Goal: Information Seeking & Learning: Learn about a topic

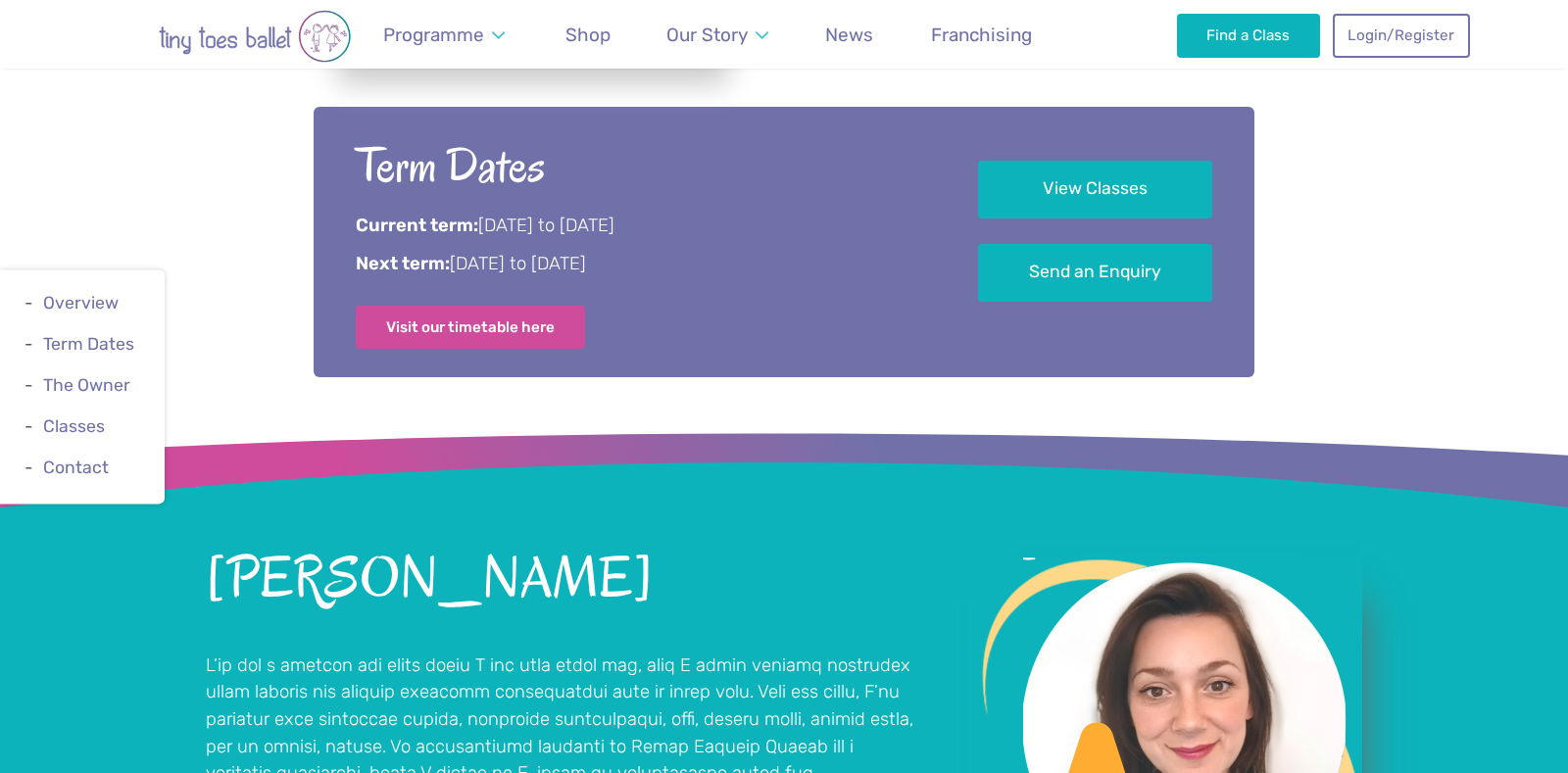
scroll to position [1077, 0]
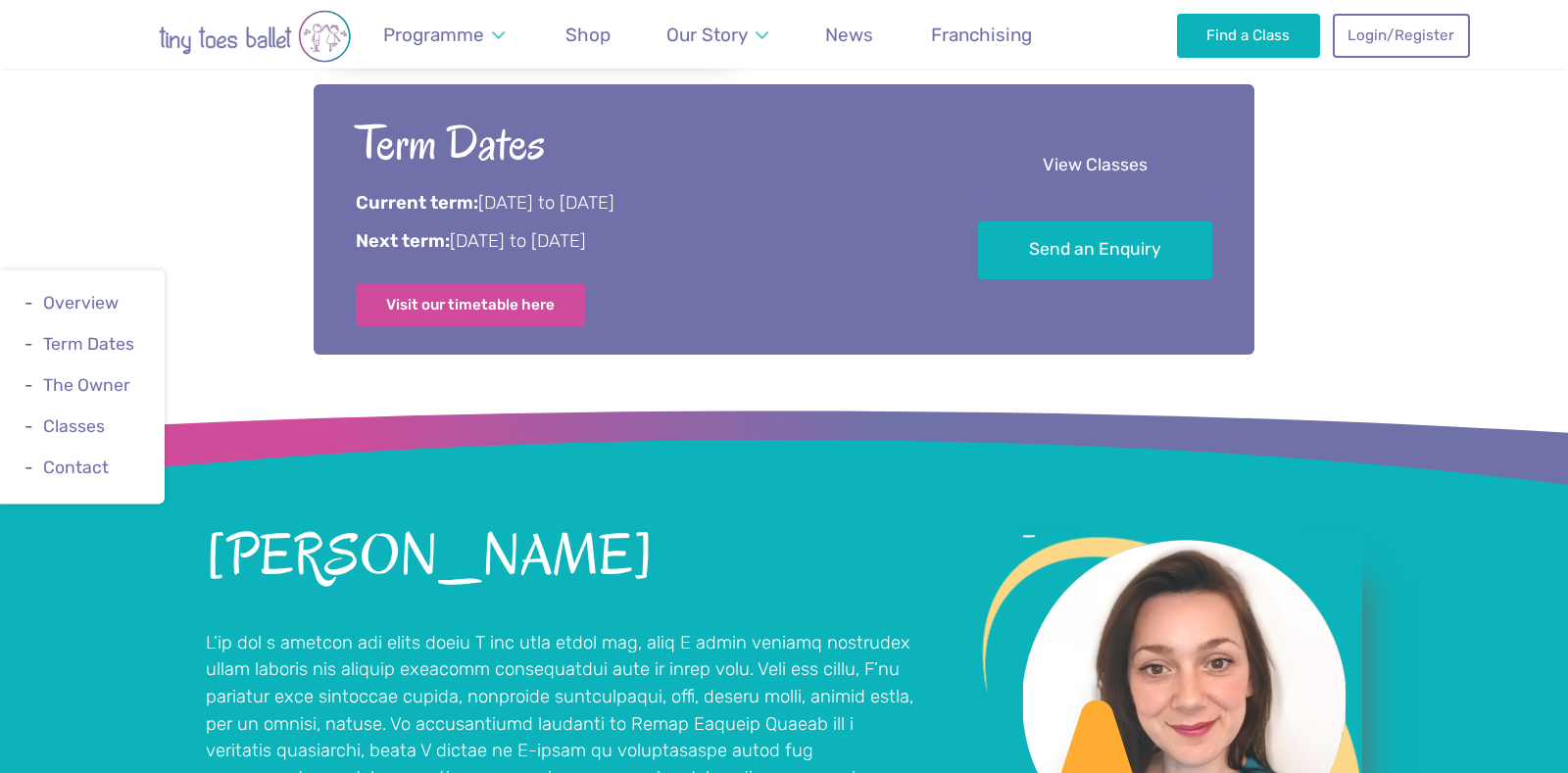
click at [1092, 176] on link "View Classes" at bounding box center [1094, 166] width 234 height 58
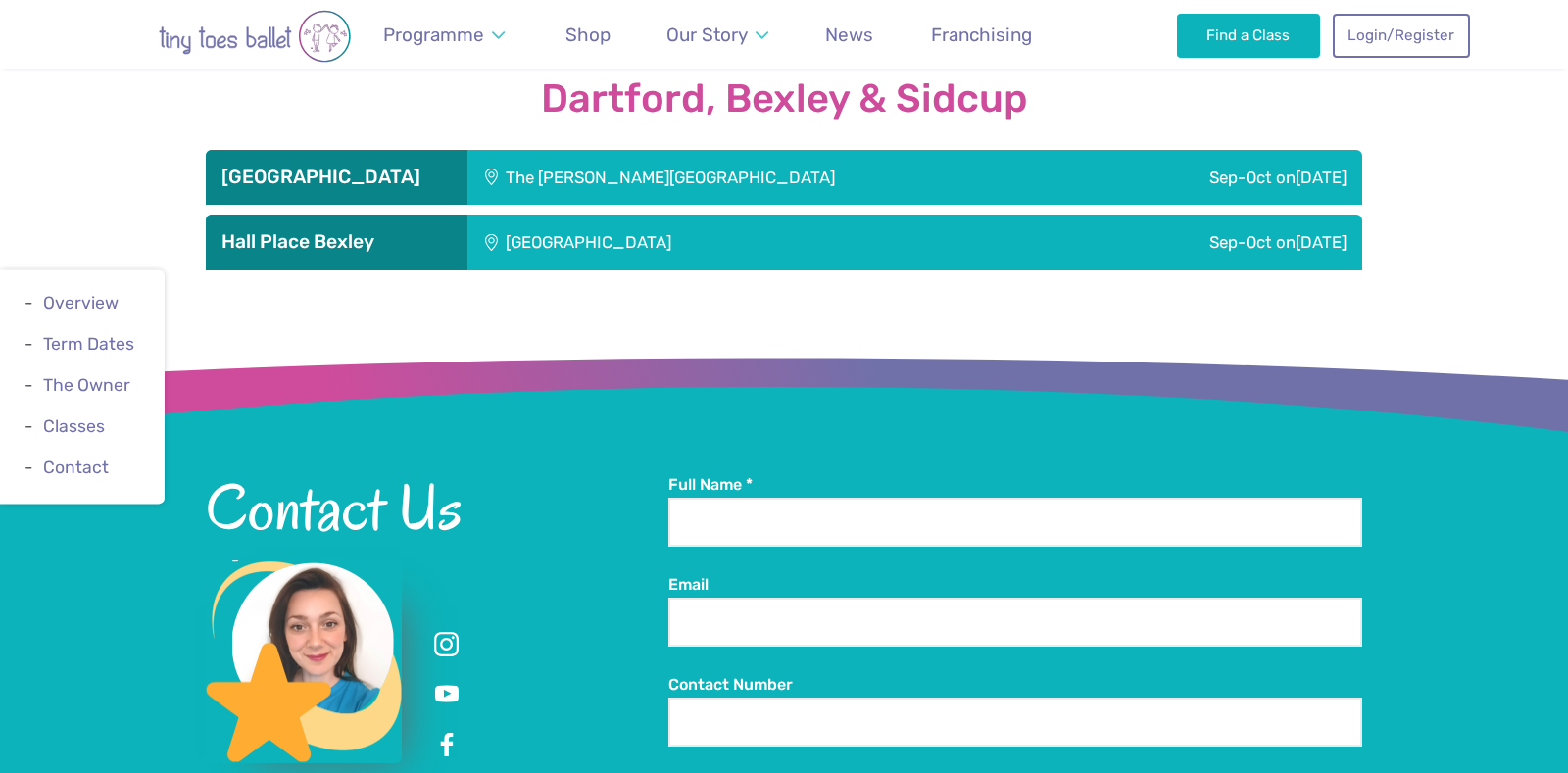
click at [917, 151] on div "The [PERSON_NAME][GEOGRAPHIC_DATA]" at bounding box center [778, 177] width 622 height 55
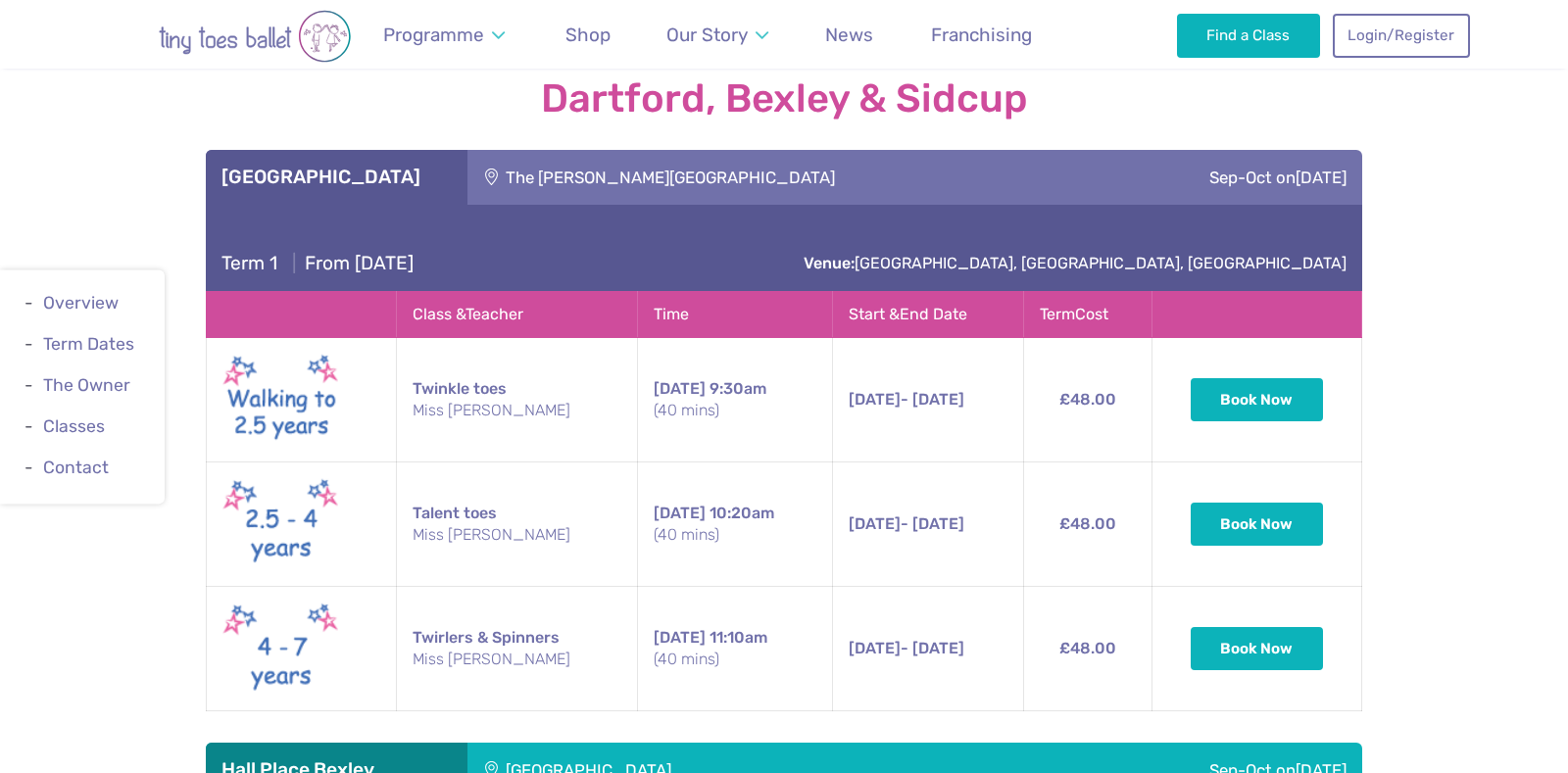
click at [608, 150] on div "The [PERSON_NAME][GEOGRAPHIC_DATA]" at bounding box center [778, 177] width 622 height 55
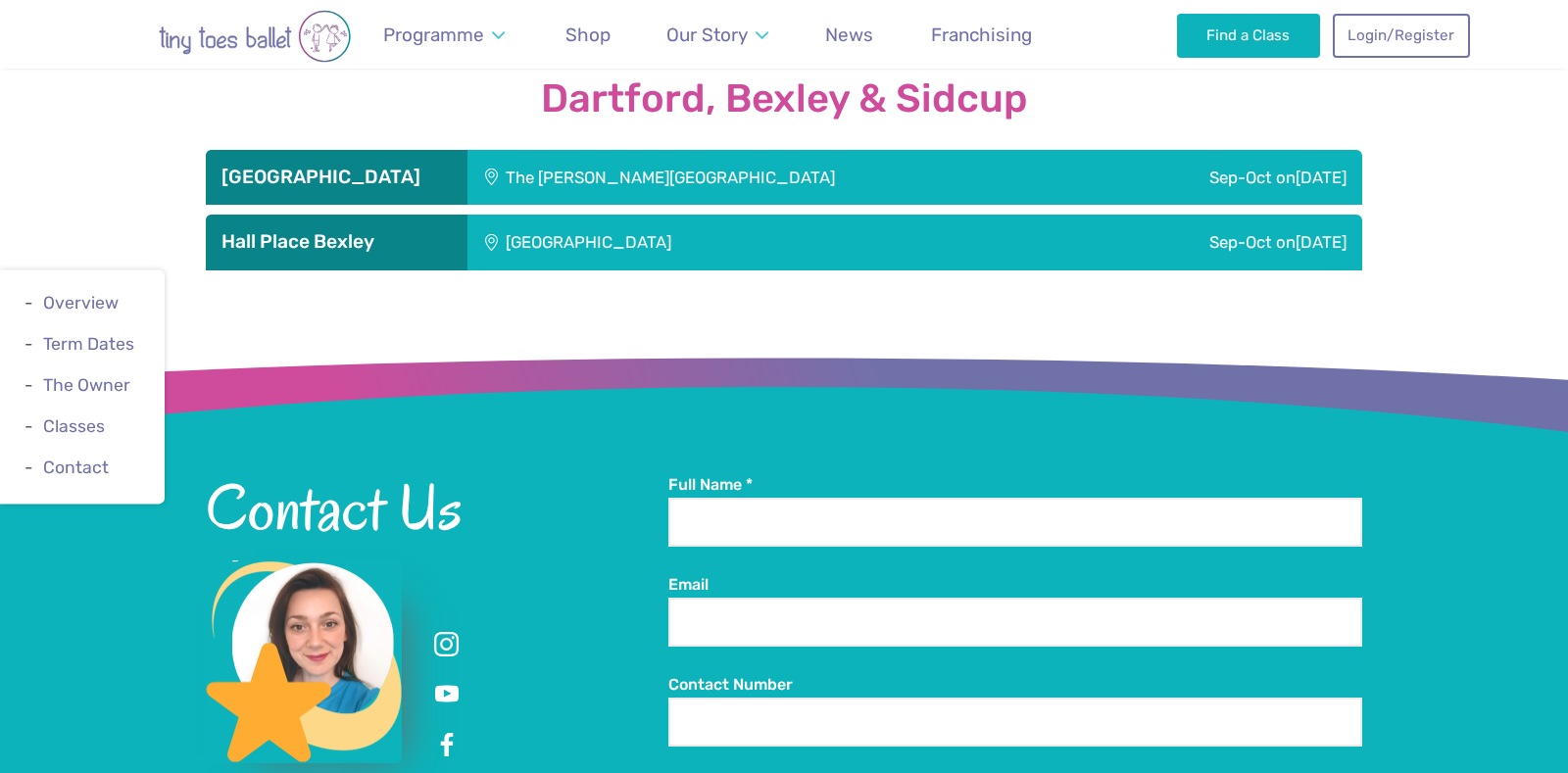
click at [608, 150] on div "The [PERSON_NAME][GEOGRAPHIC_DATA]" at bounding box center [778, 177] width 622 height 55
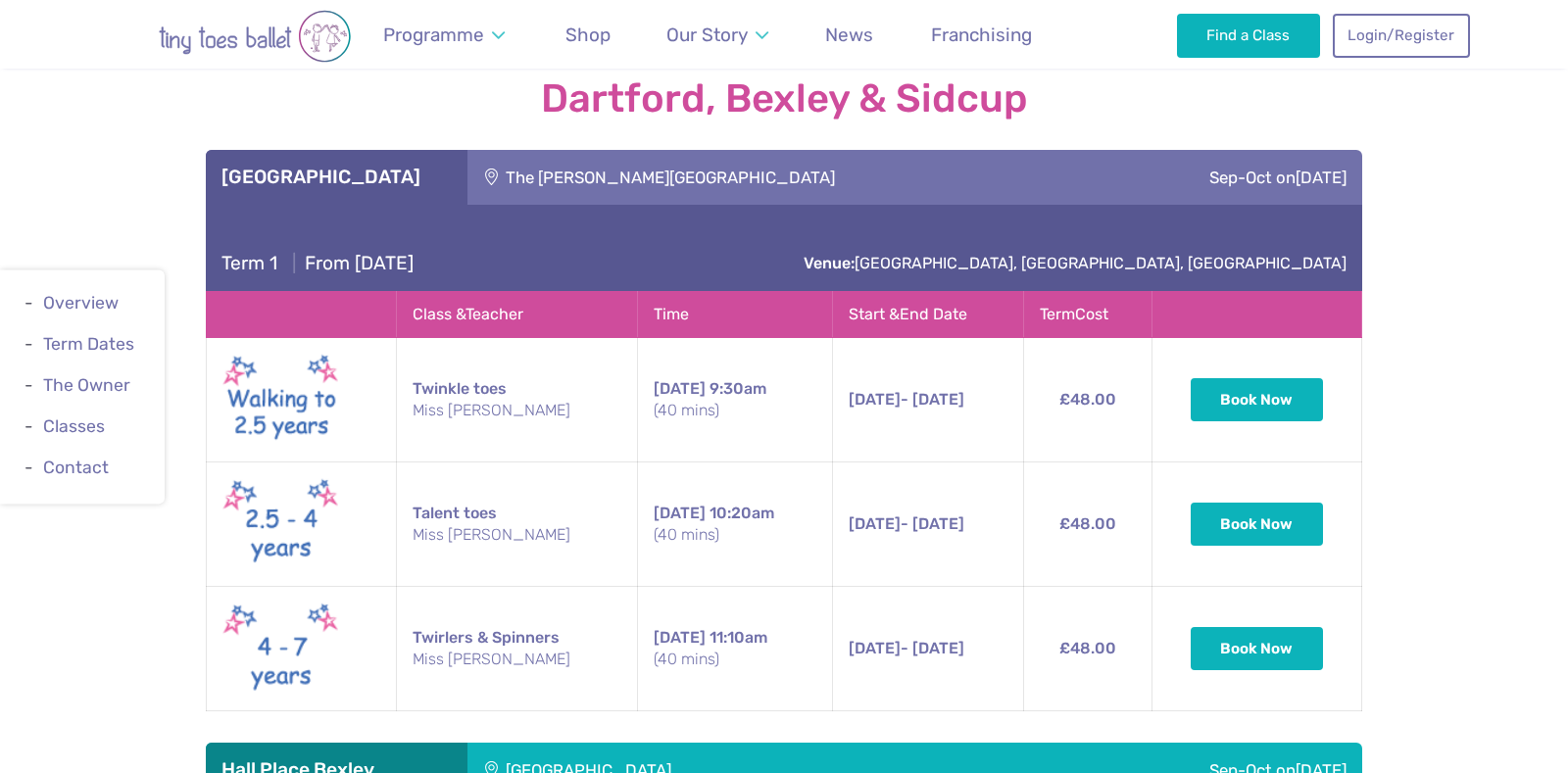
click at [494, 150] on div "The [PERSON_NAME][GEOGRAPHIC_DATA]" at bounding box center [778, 177] width 622 height 55
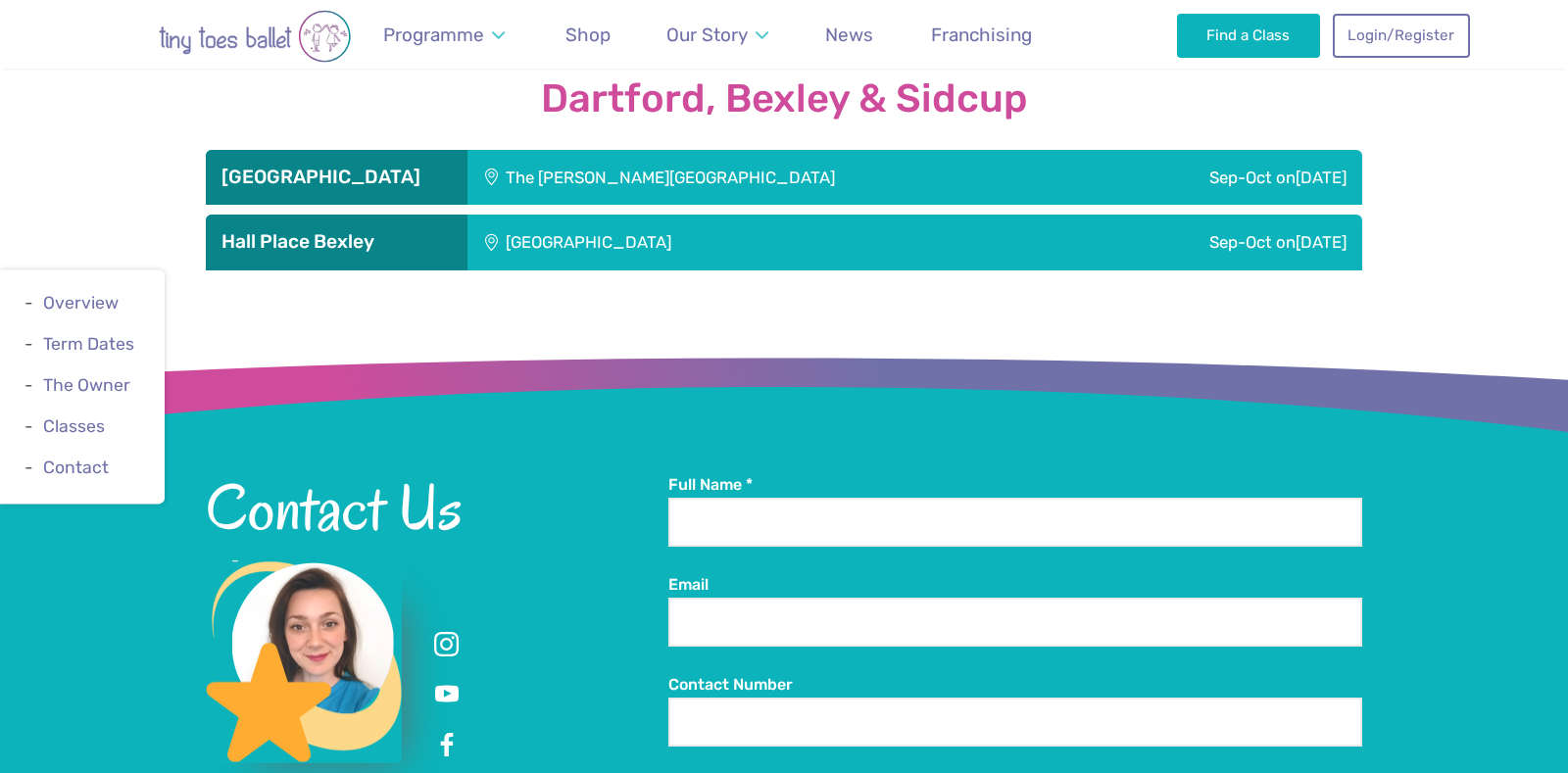
click at [494, 150] on div "The [PERSON_NAME][GEOGRAPHIC_DATA]" at bounding box center [778, 177] width 622 height 55
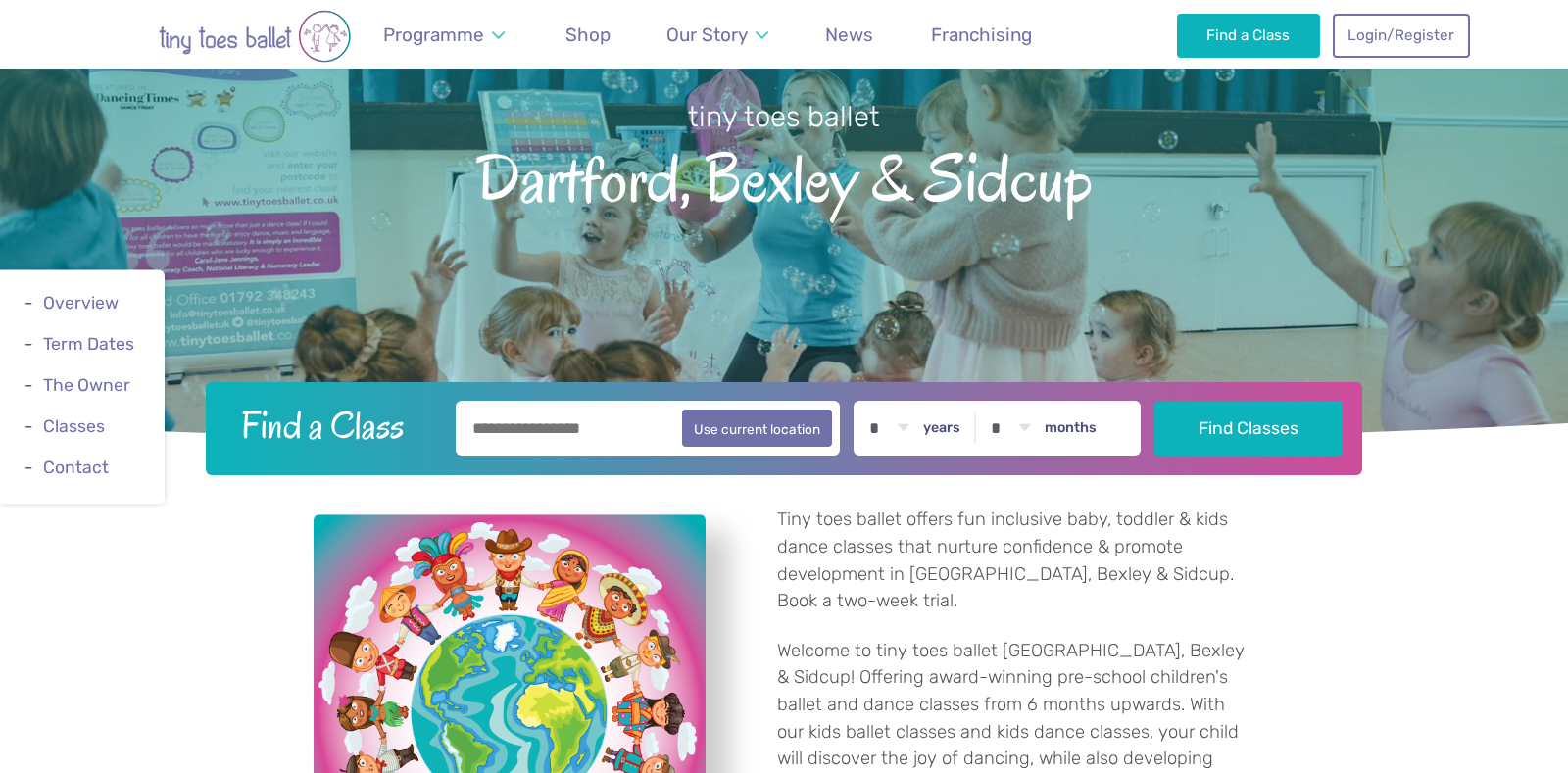
scroll to position [0, 0]
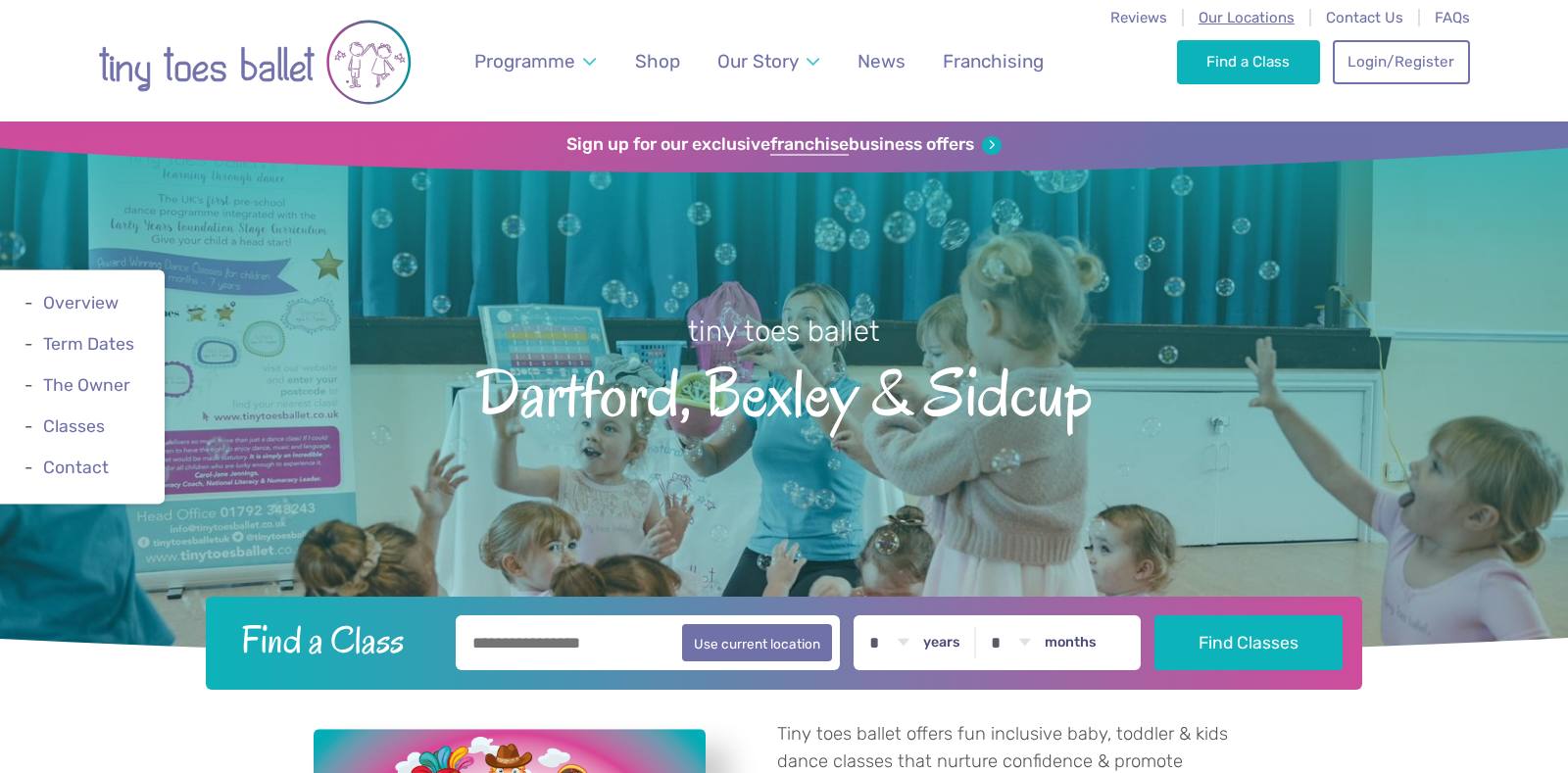
click at [1262, 23] on span "Our Locations" at bounding box center [1247, 18] width 97 height 18
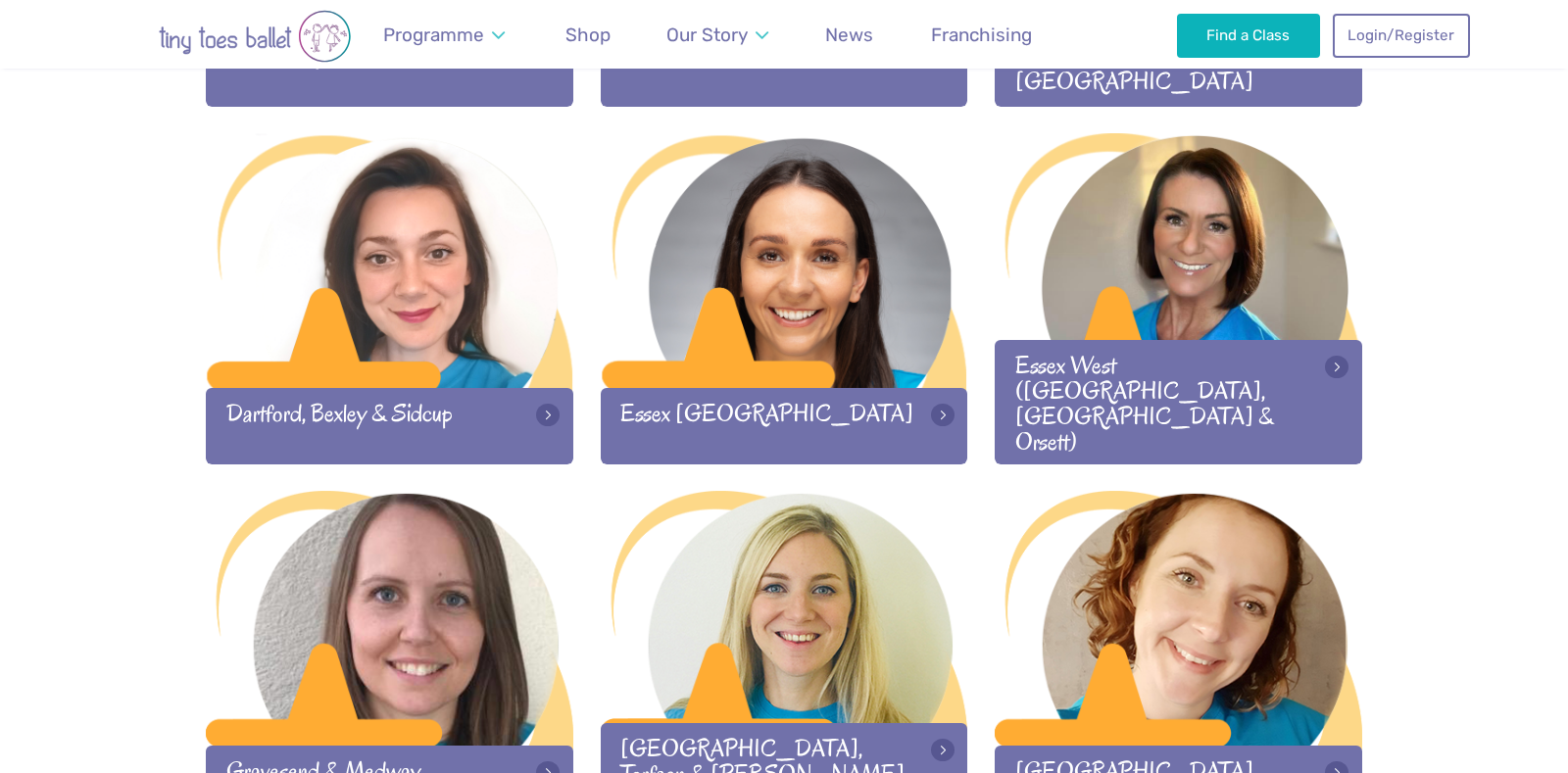
scroll to position [1293, 0]
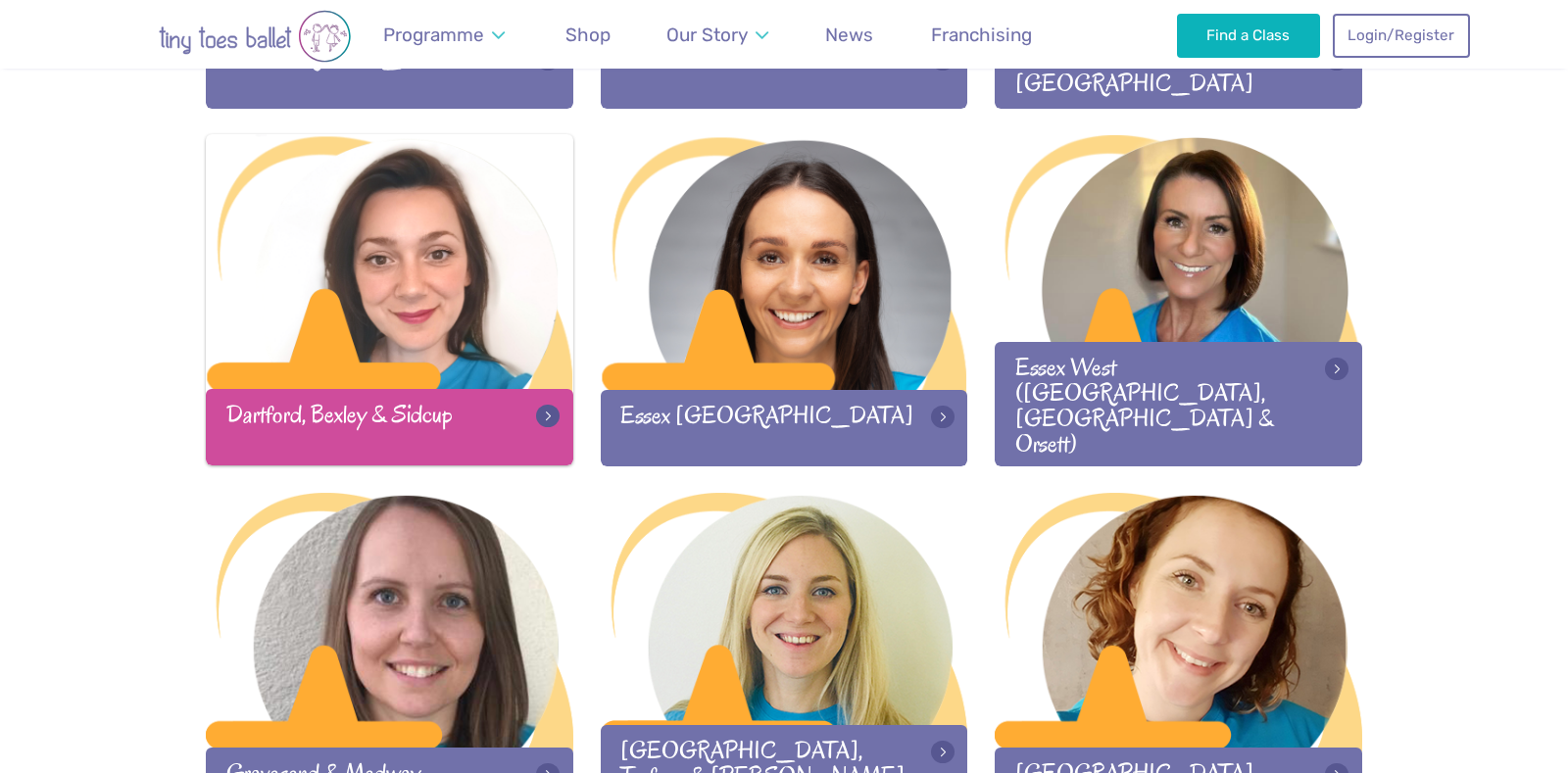
click at [523, 425] on div "Dartford, Bexley & Sidcup" at bounding box center [389, 427] width 367 height 76
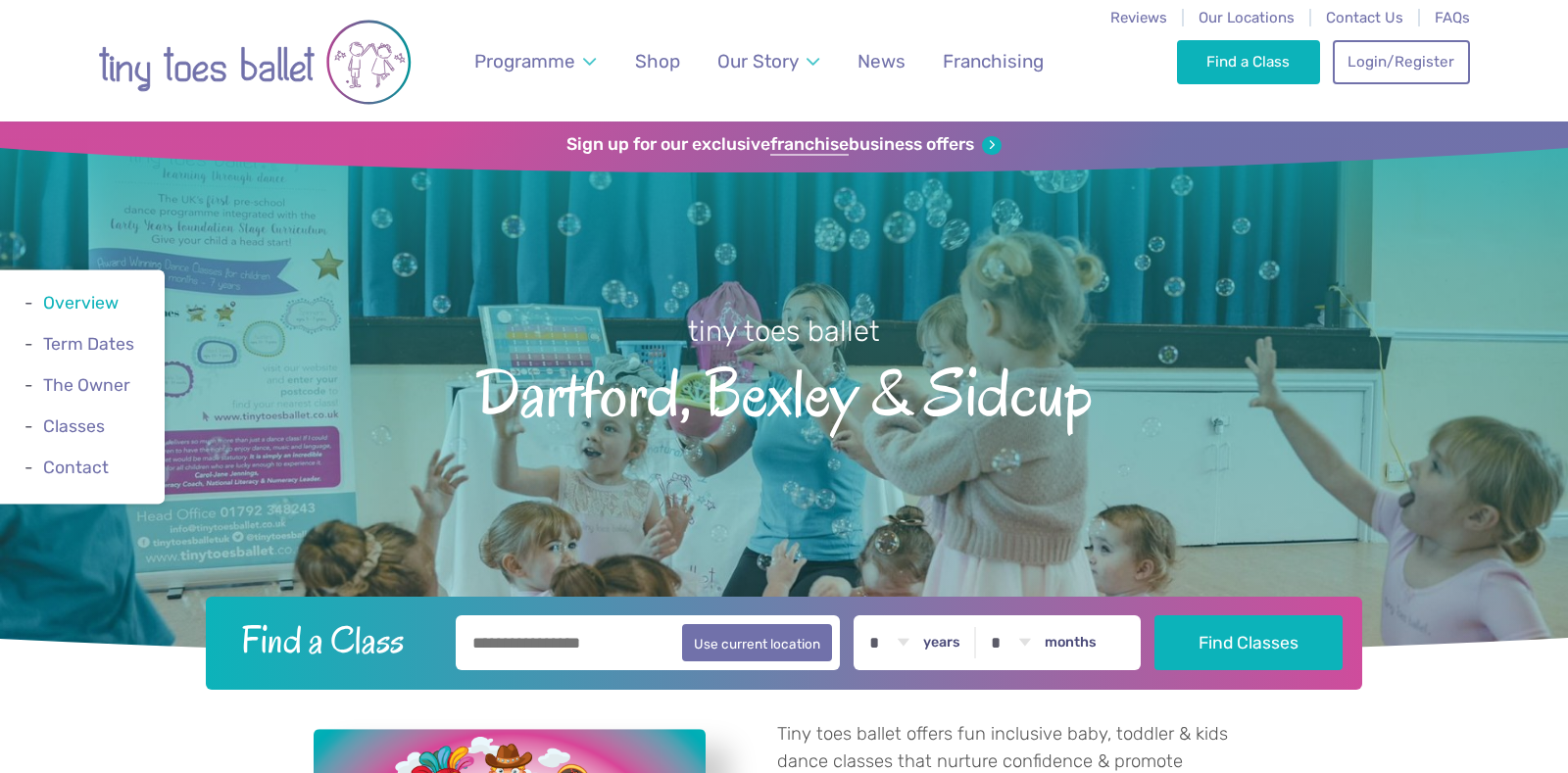
click at [95, 301] on link "Overview" at bounding box center [81, 303] width 76 height 20
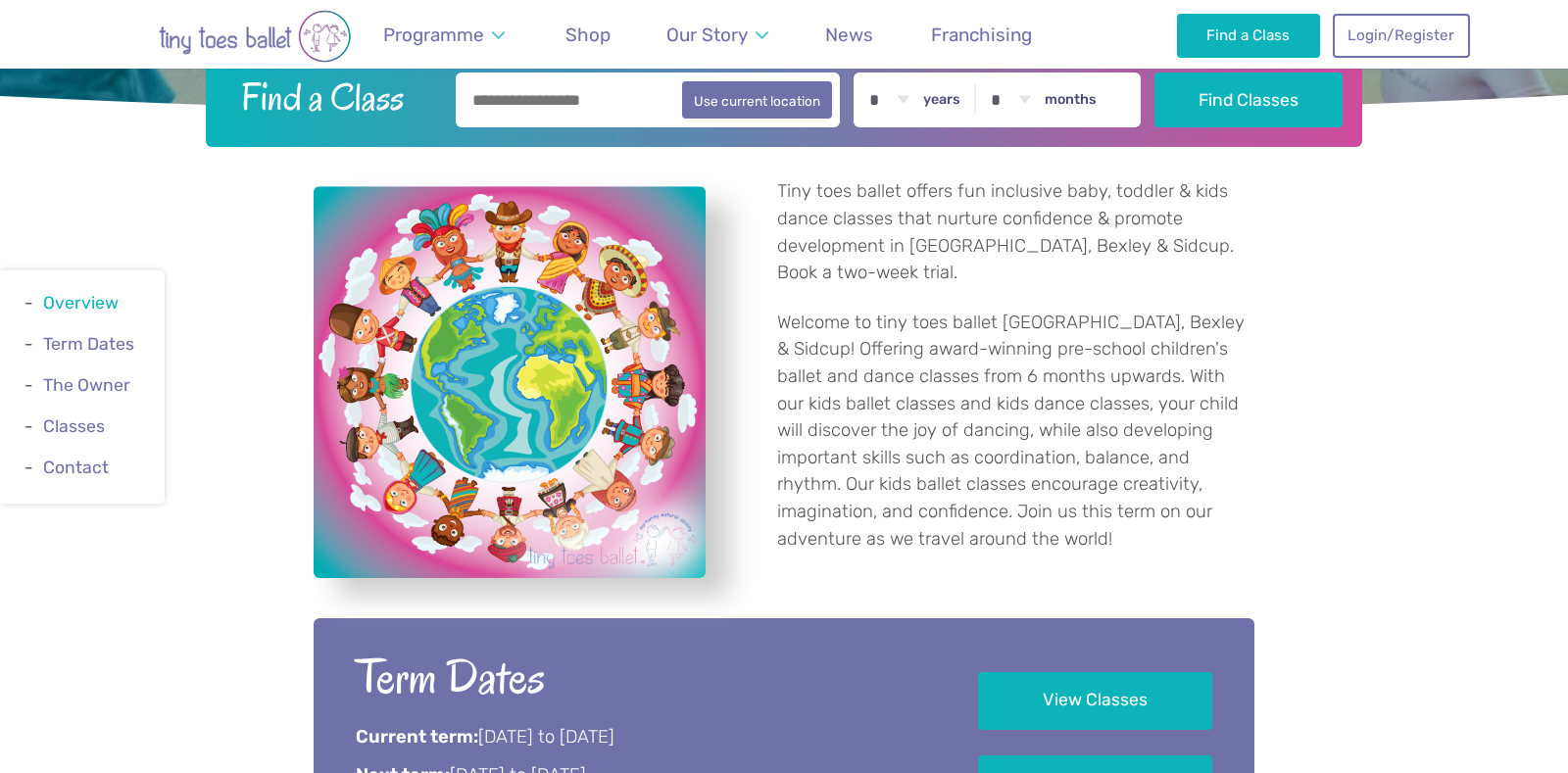
scroll to position [612, 0]
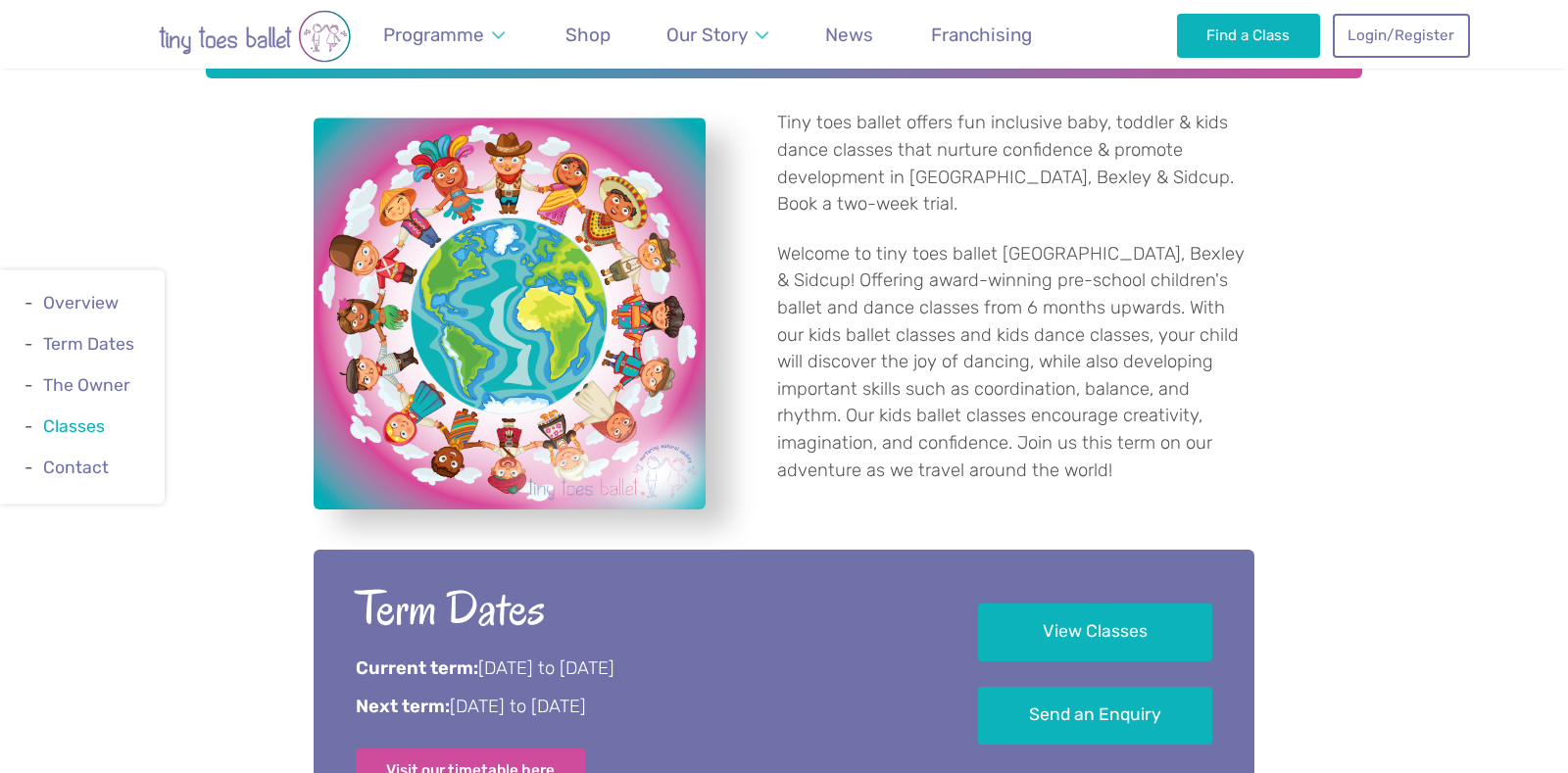
click at [88, 423] on link "Classes" at bounding box center [74, 428] width 62 height 20
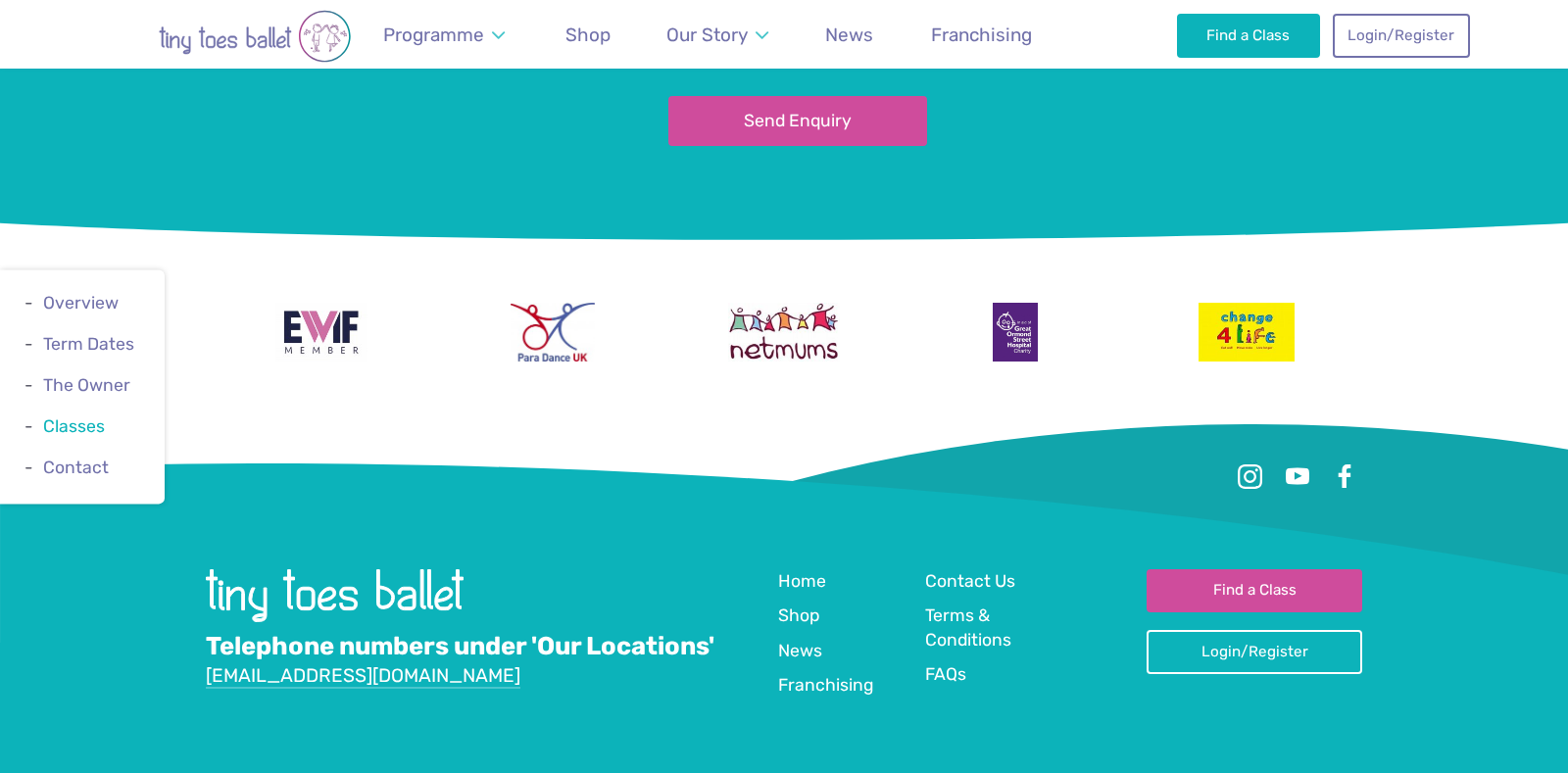
scroll to position [3494, 0]
